Goal: Find specific page/section: Find specific page/section

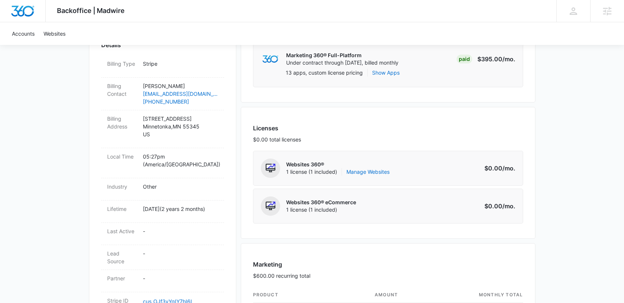
scroll to position [225, 0]
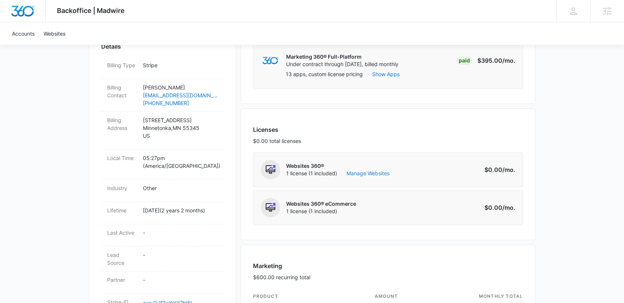
click at [369, 170] on link "Manage Websites" at bounding box center [367, 173] width 43 height 7
